Goal: Find specific page/section: Find specific page/section

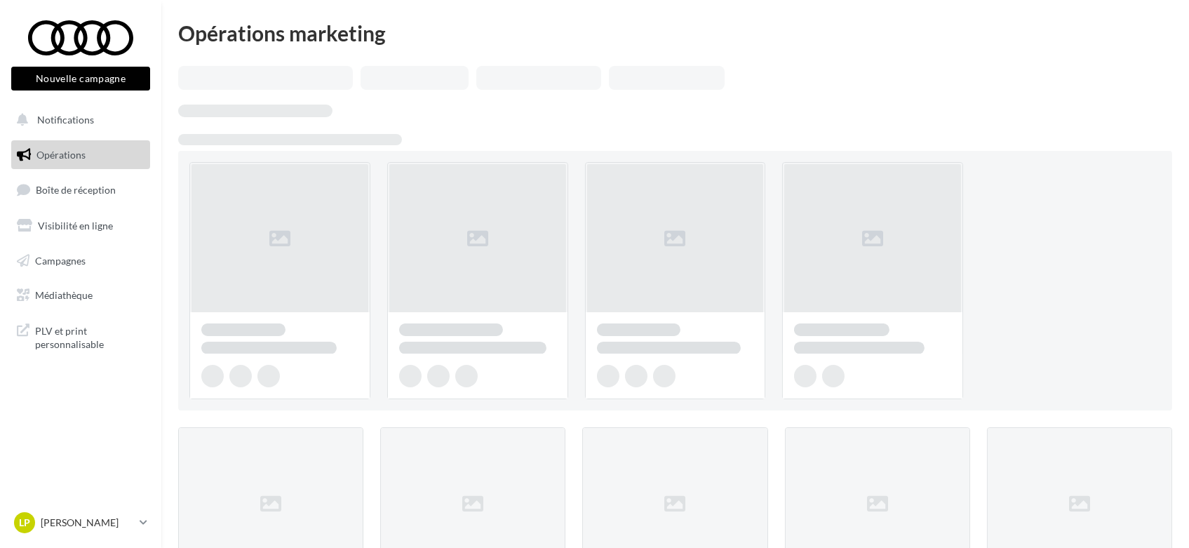
click at [56, 149] on span "Opérations" at bounding box center [60, 155] width 49 height 12
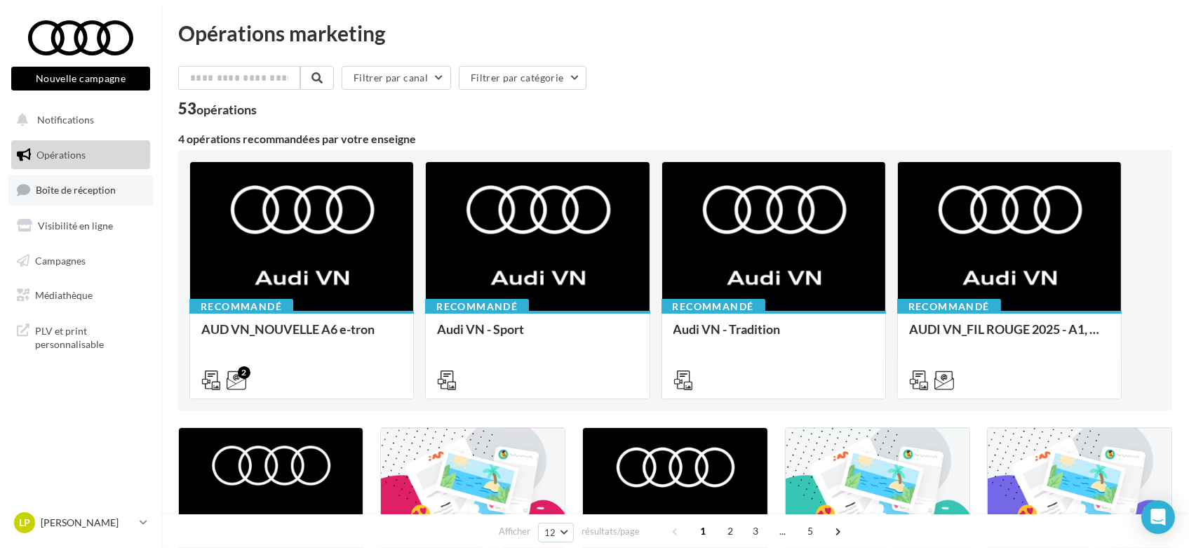
click at [63, 190] on span "Boîte de réception" at bounding box center [76, 190] width 80 height 12
